Goal: Obtain resource: Obtain resource

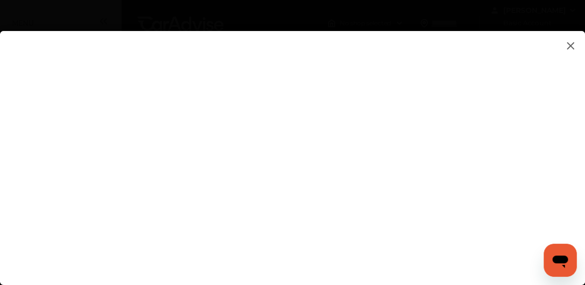
click at [120, 109] on flutter-view at bounding box center [292, 148] width 585 height 234
click at [128, 174] on flutter-view at bounding box center [292, 148] width 585 height 234
click at [571, 49] on img at bounding box center [570, 45] width 12 height 13
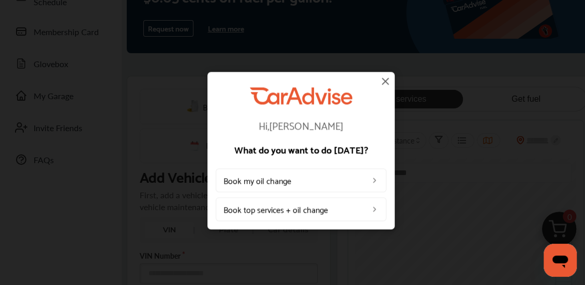
click at [385, 80] on img at bounding box center [385, 81] width 12 height 12
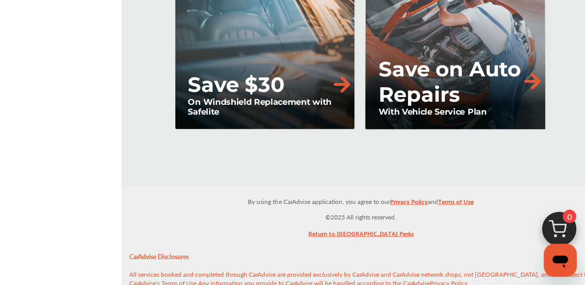
scroll to position [1396, 0]
